Goal: Task Accomplishment & Management: Manage account settings

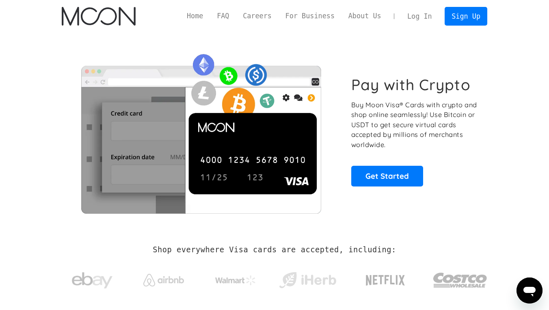
click at [418, 14] on link "Log In" at bounding box center [420, 16] width 38 height 18
